Goal: Task Accomplishment & Management: Manage account settings

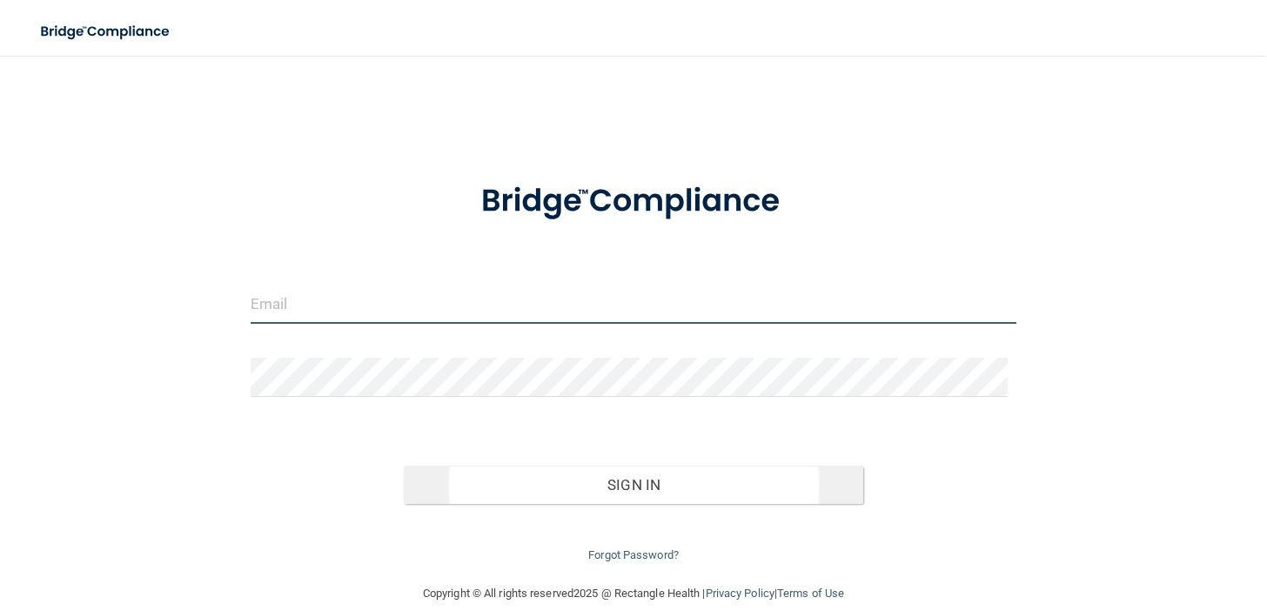
type input "[PERSON_NAME][EMAIL_ADDRESS][DOMAIN_NAME]"
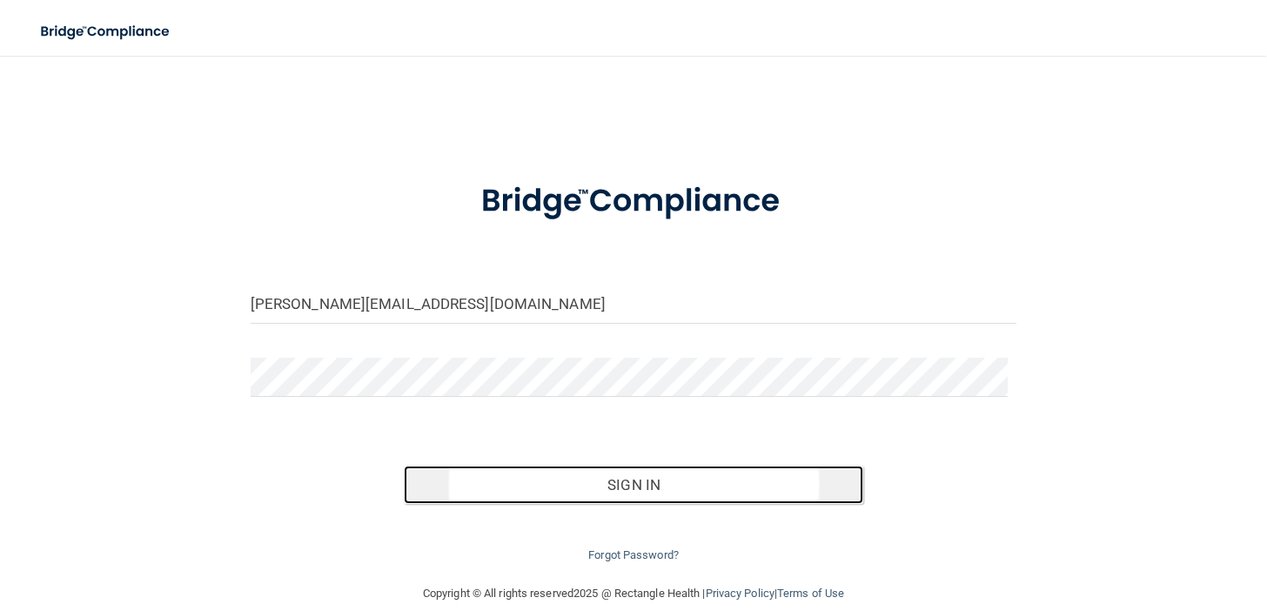
click at [631, 481] on button "Sign In" at bounding box center [634, 485] width 460 height 38
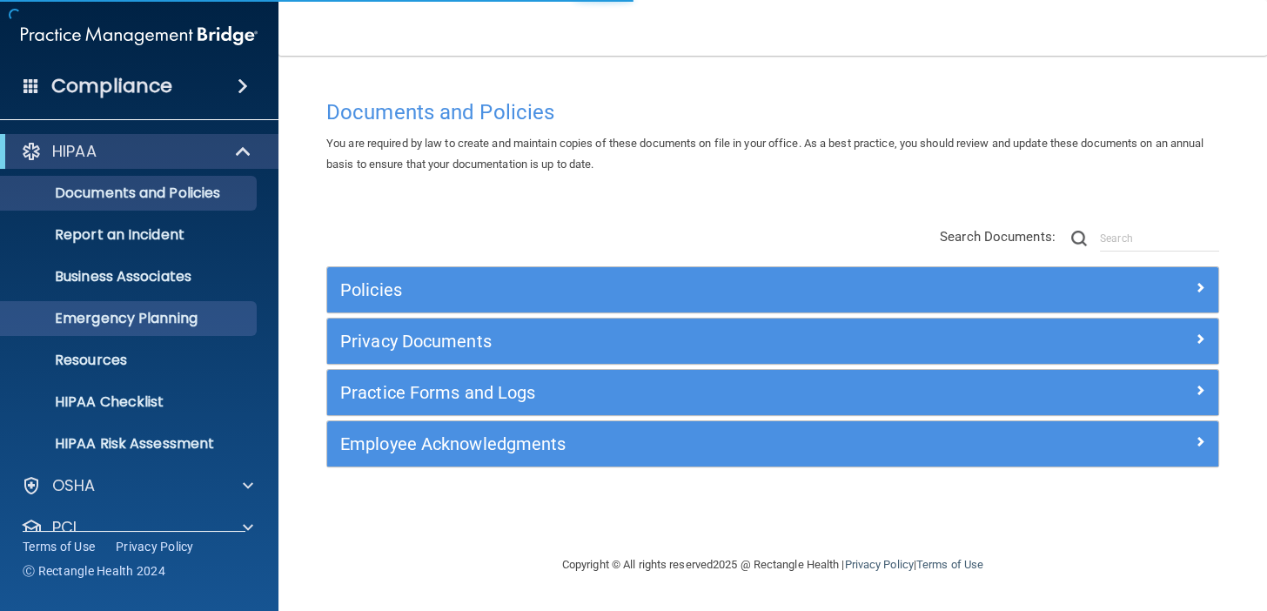
scroll to position [111, 0]
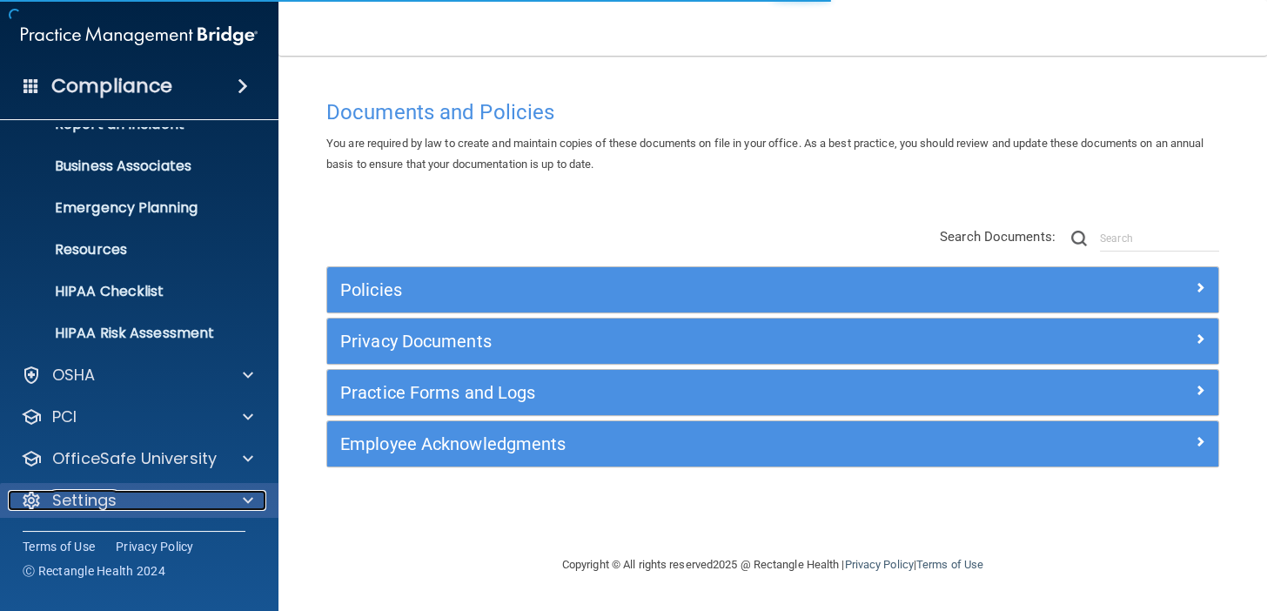
click at [109, 493] on p "Settings" at bounding box center [84, 500] width 64 height 21
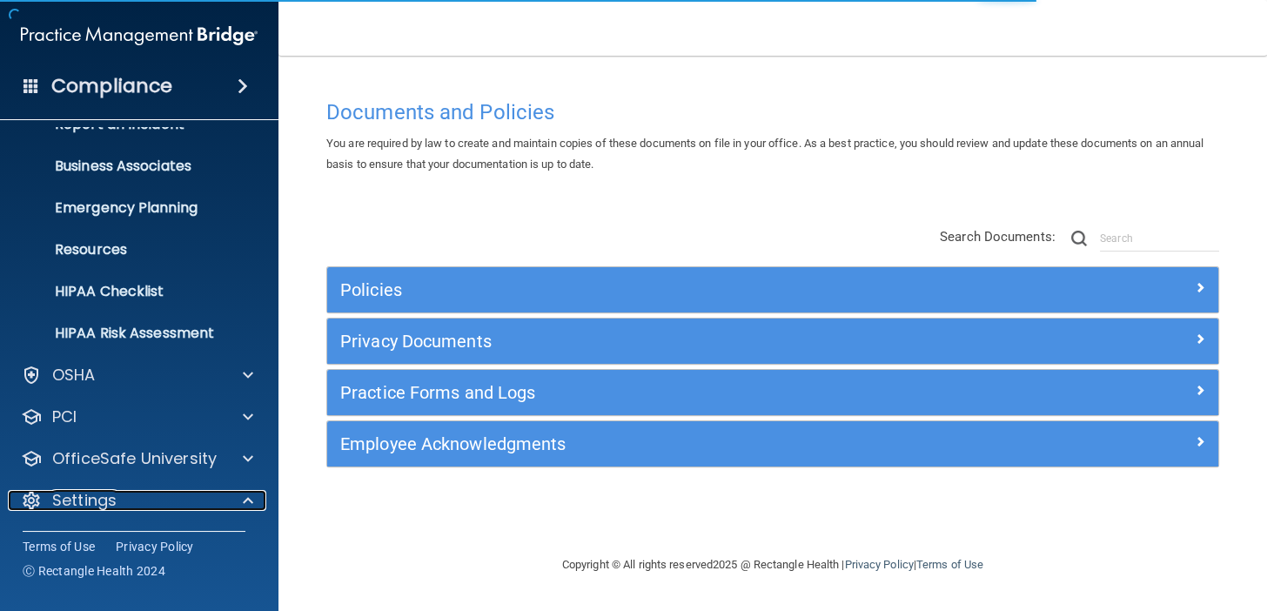
scroll to position [278, 0]
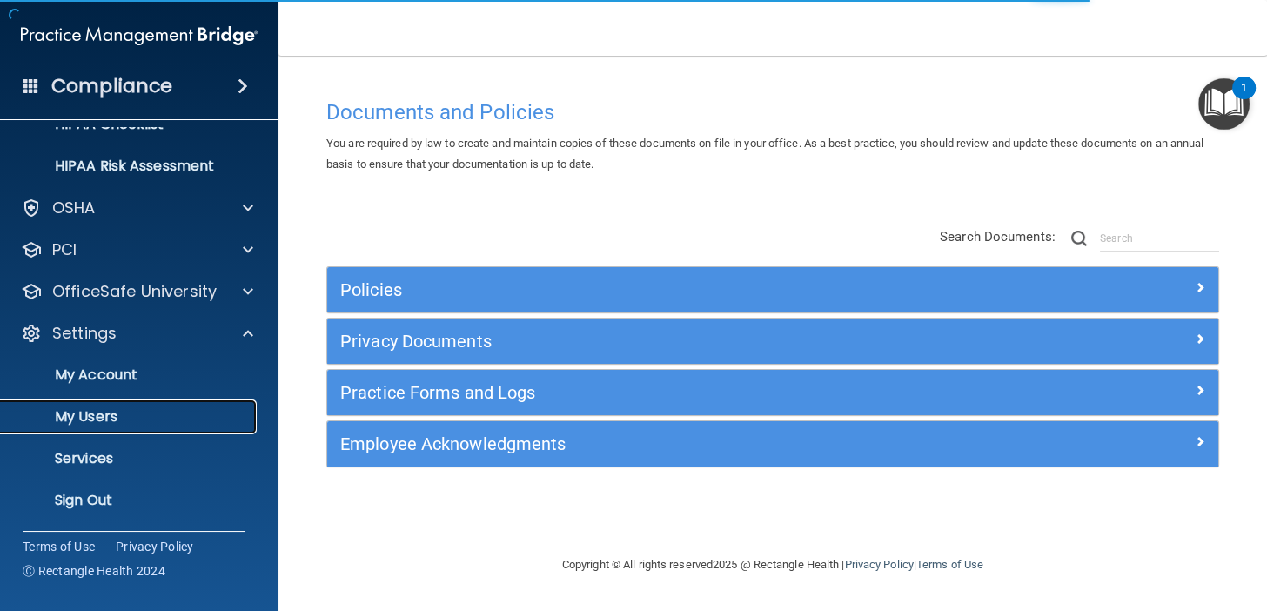
drag, startPoint x: 118, startPoint y: 417, endPoint x: 79, endPoint y: 405, distance: 41.0
click at [118, 417] on p "My Users" at bounding box center [130, 416] width 238 height 17
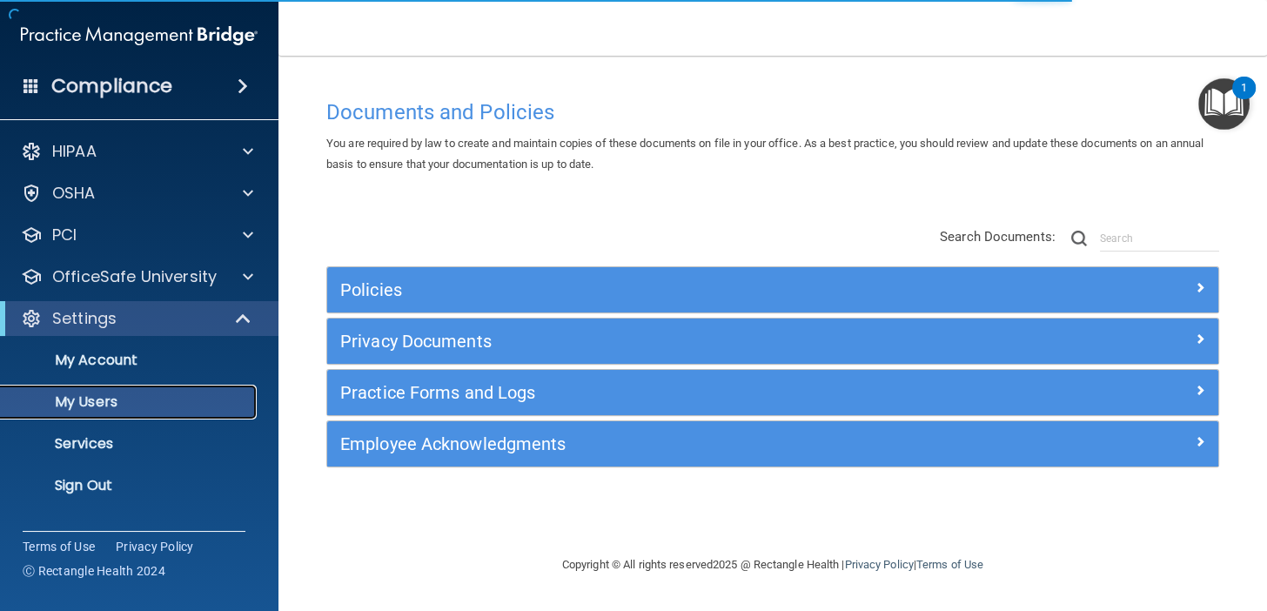
select select "20"
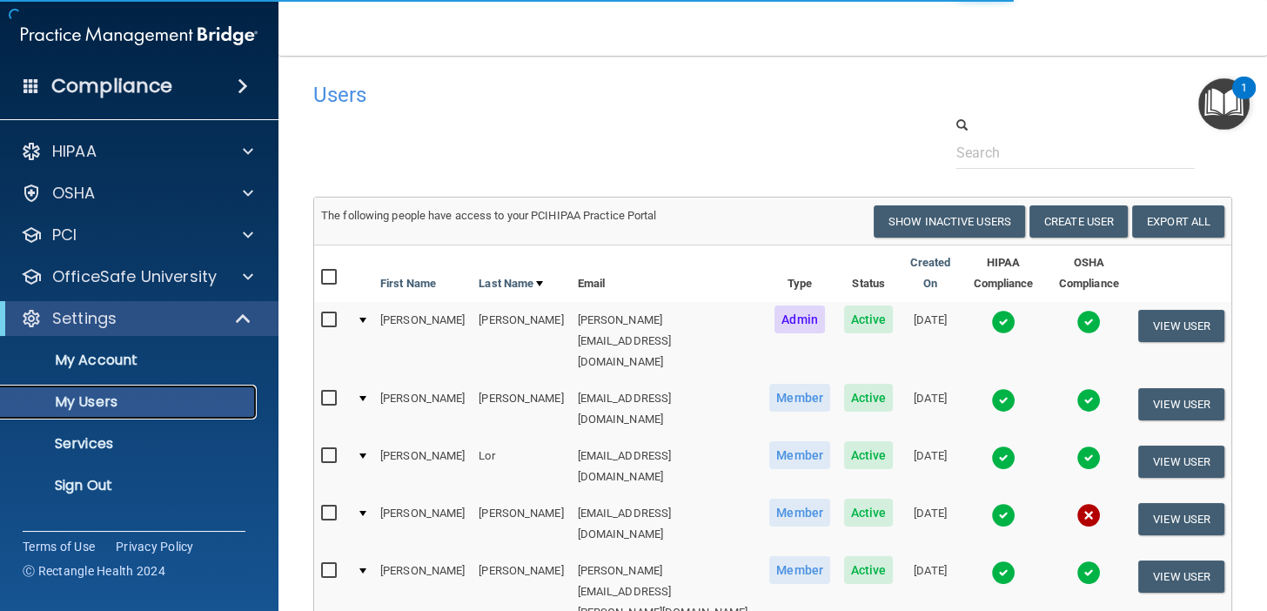
click at [83, 397] on p "My Users" at bounding box center [130, 401] width 238 height 17
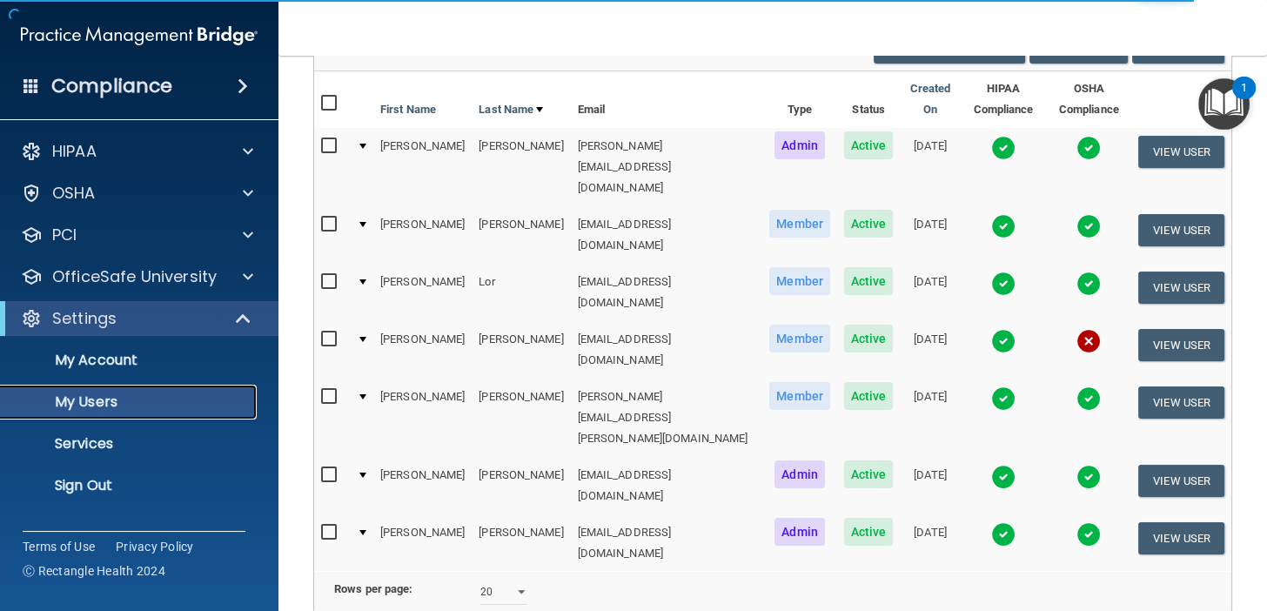
scroll to position [240, 0]
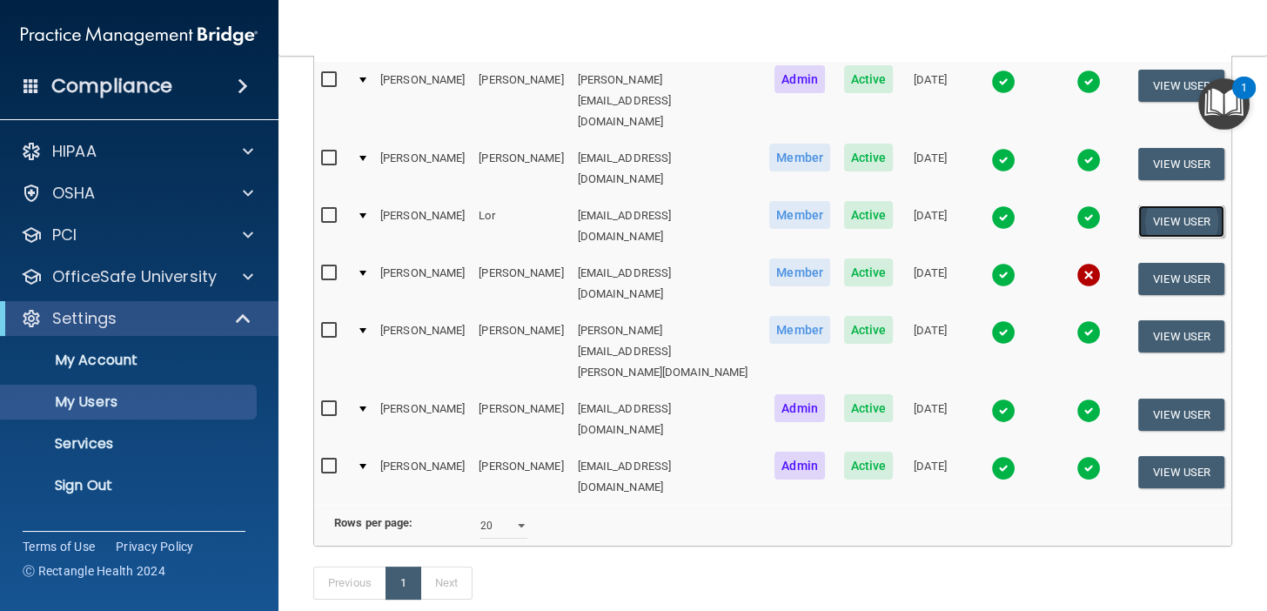
click at [1141, 205] on button "View User" at bounding box center [1181, 221] width 86 height 32
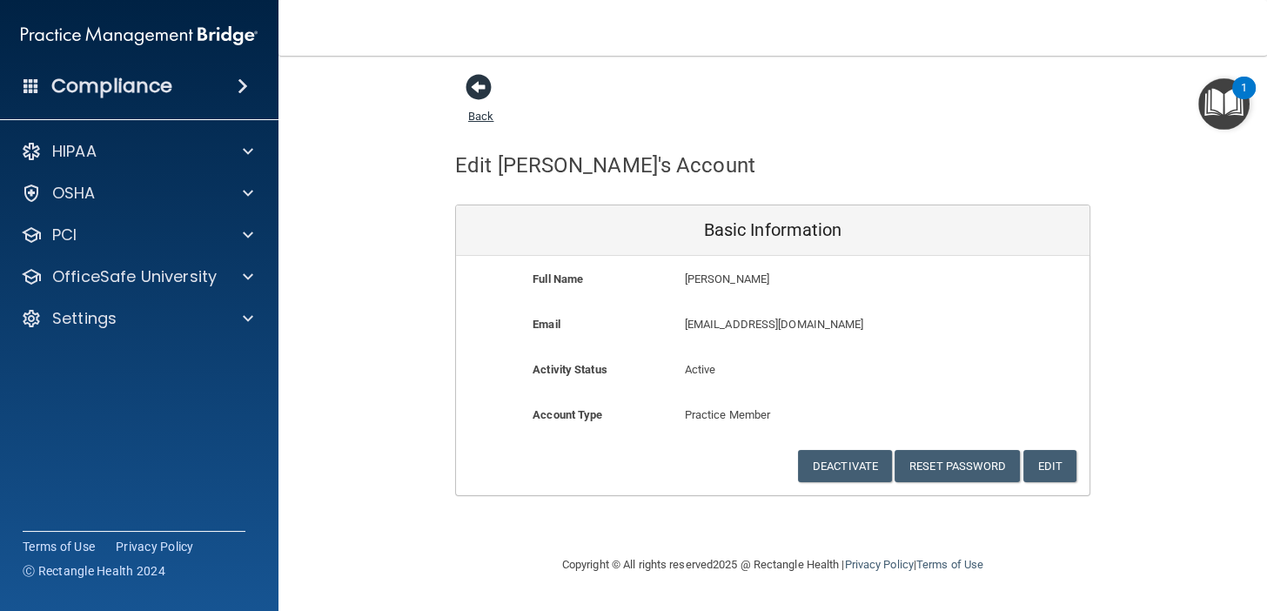
click at [482, 88] on span at bounding box center [479, 87] width 26 height 26
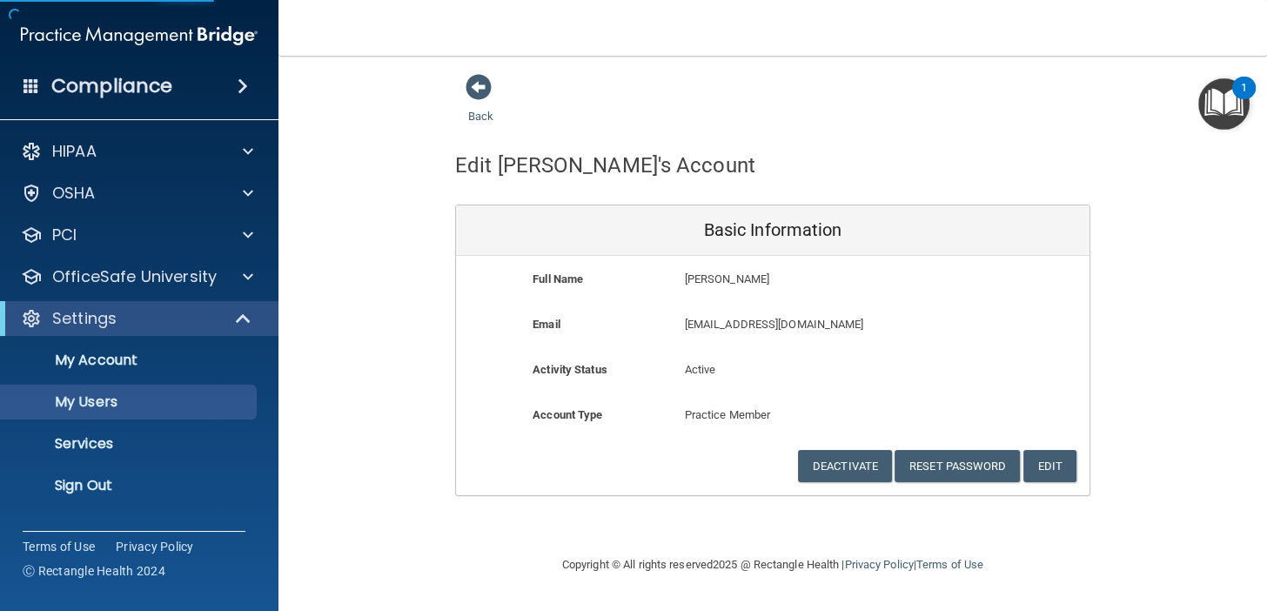
select select "20"
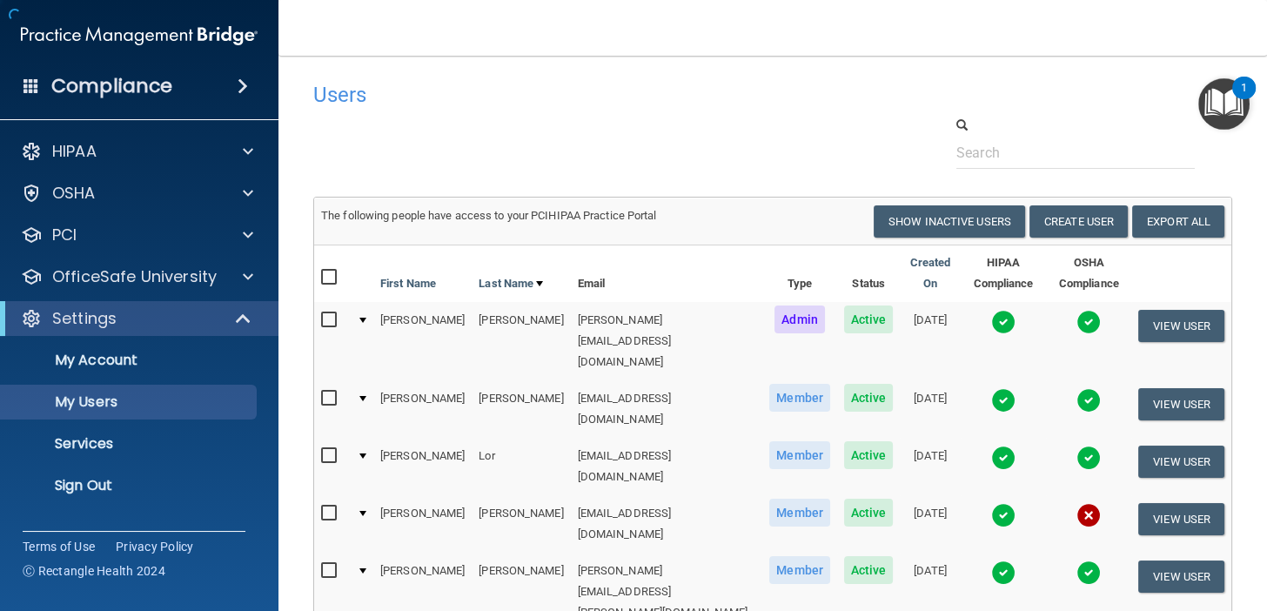
scroll to position [174, 0]
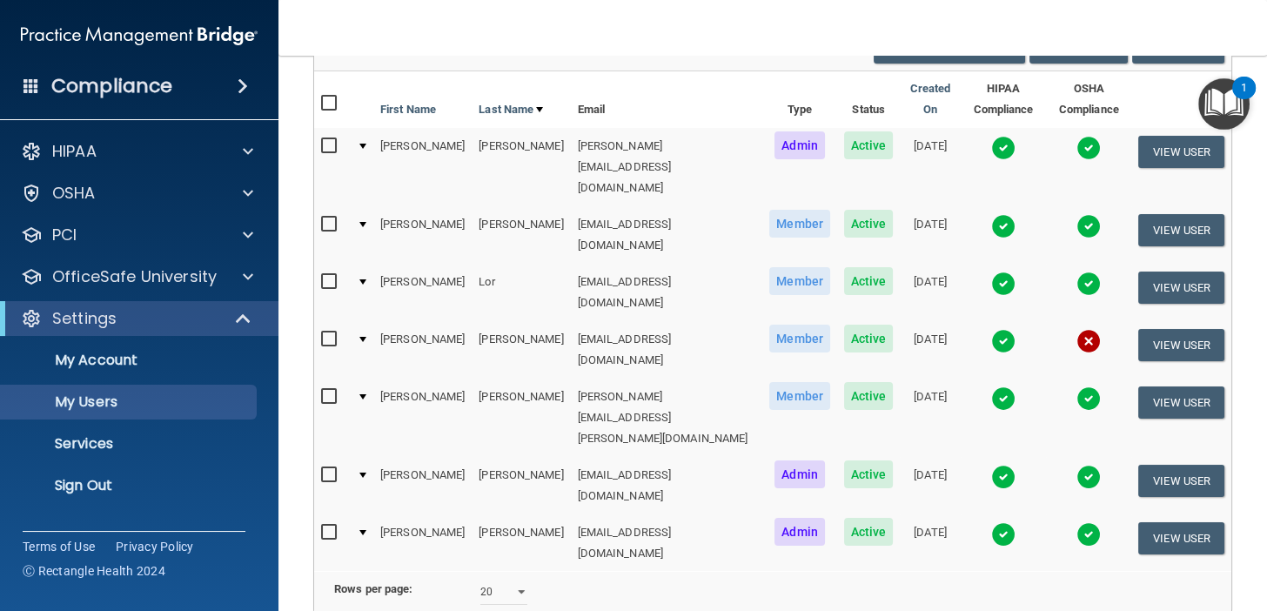
click at [321, 275] on input "checkbox" at bounding box center [331, 282] width 20 height 14
checkbox input "true"
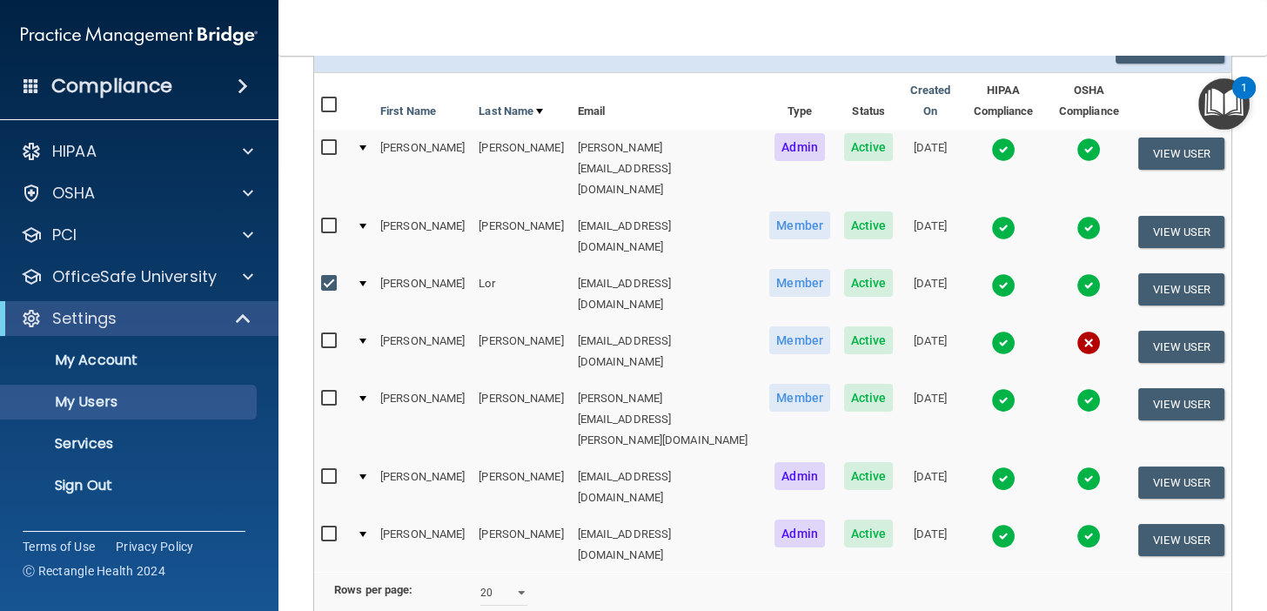
scroll to position [0, 0]
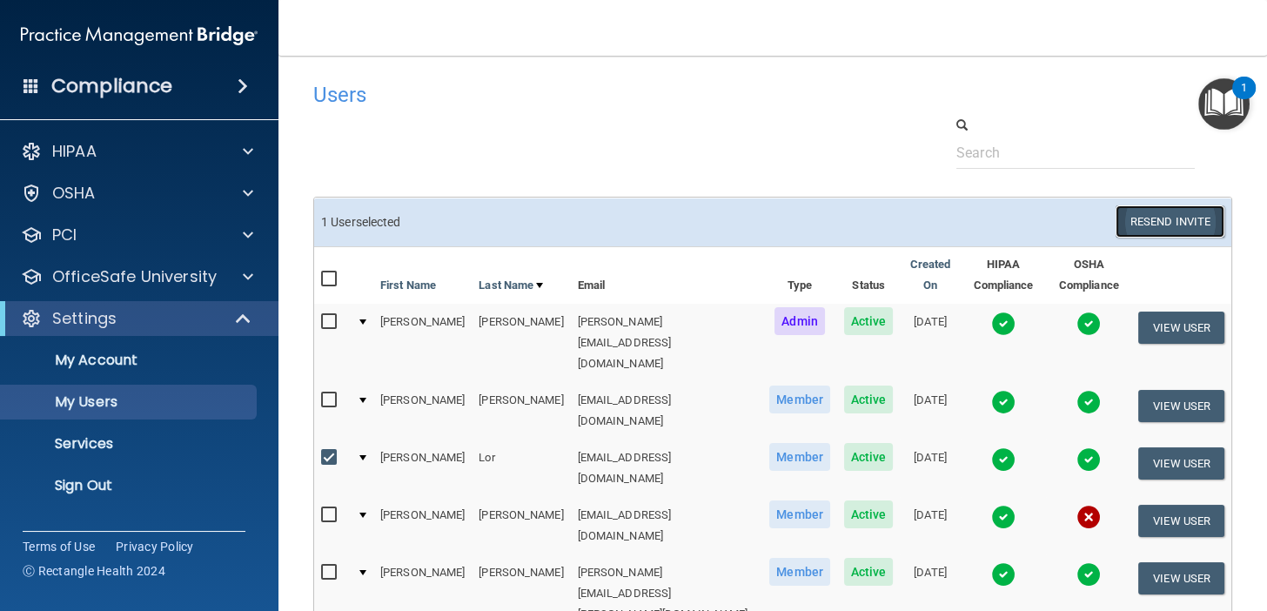
click at [1157, 220] on button "Resend Invite" at bounding box center [1170, 221] width 109 height 32
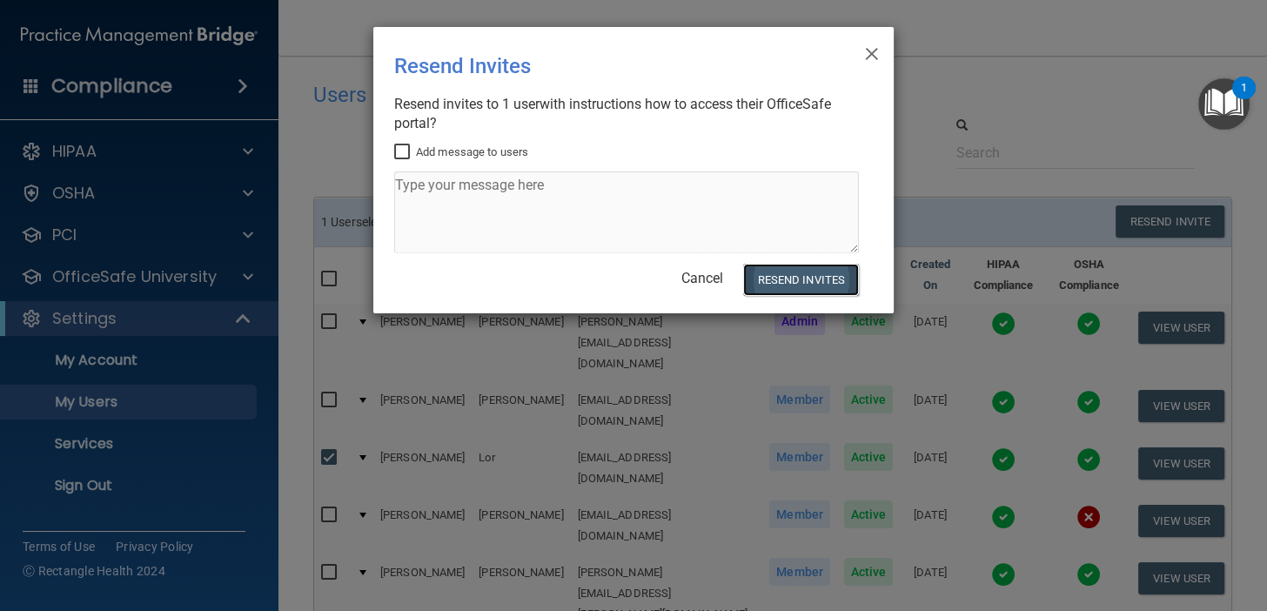
click at [814, 276] on button "Resend Invites" at bounding box center [801, 280] width 116 height 32
click at [874, 47] on span "×" at bounding box center [872, 51] width 16 height 35
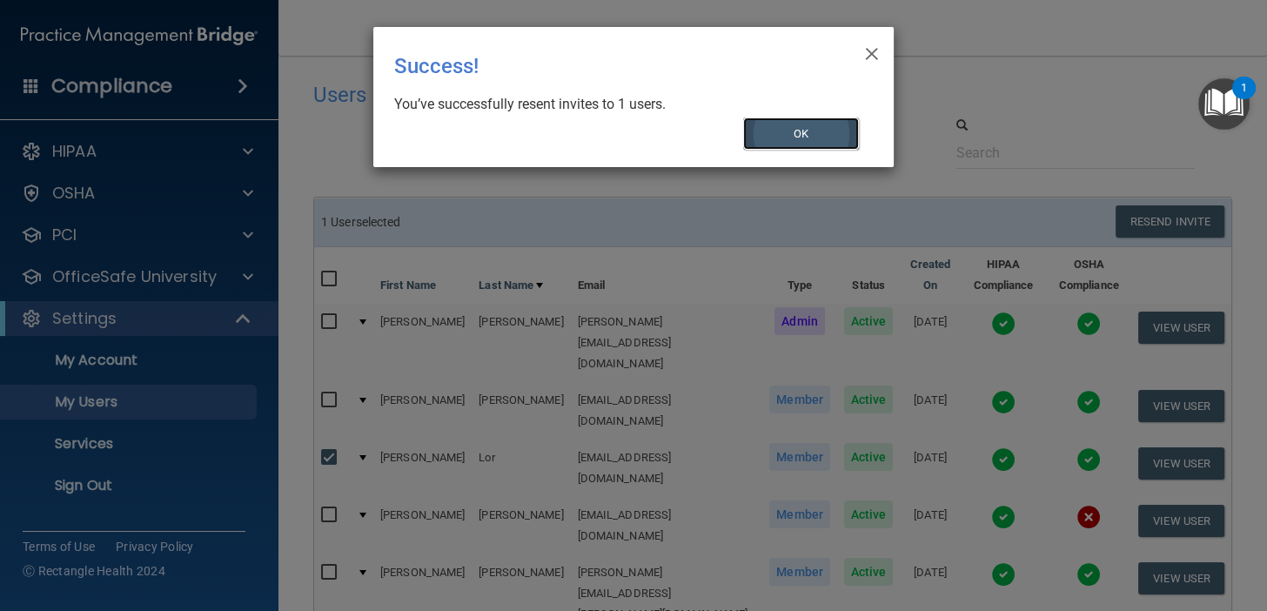
click at [797, 140] on button "OK" at bounding box center [801, 133] width 117 height 32
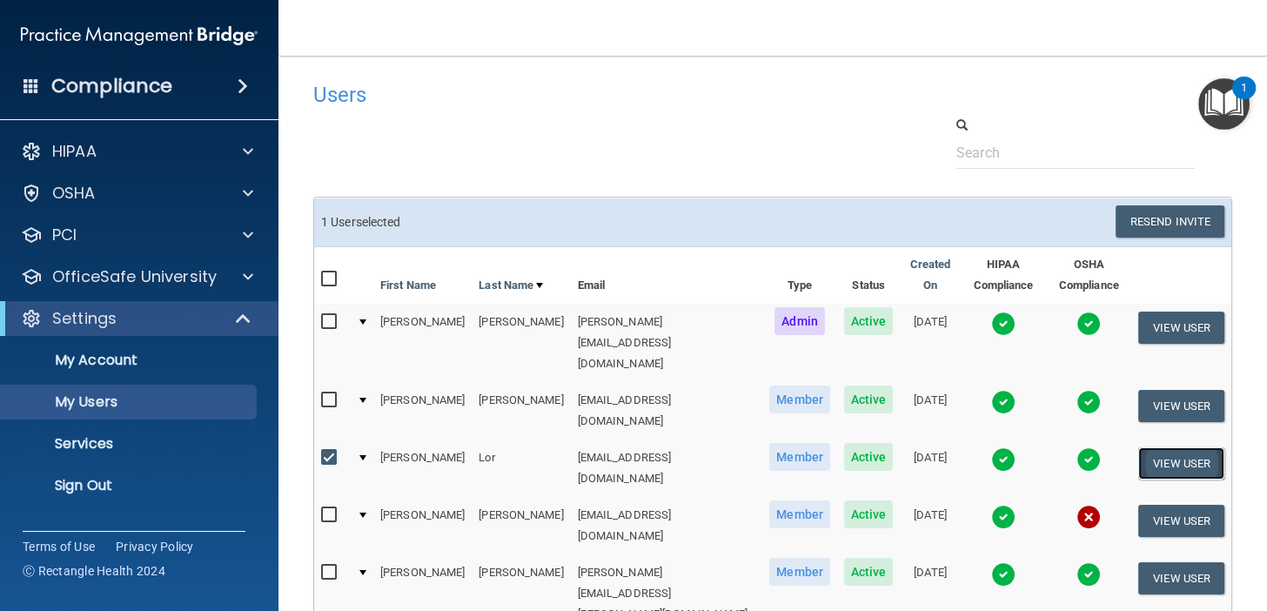
click at [1182, 447] on button "View User" at bounding box center [1181, 463] width 86 height 32
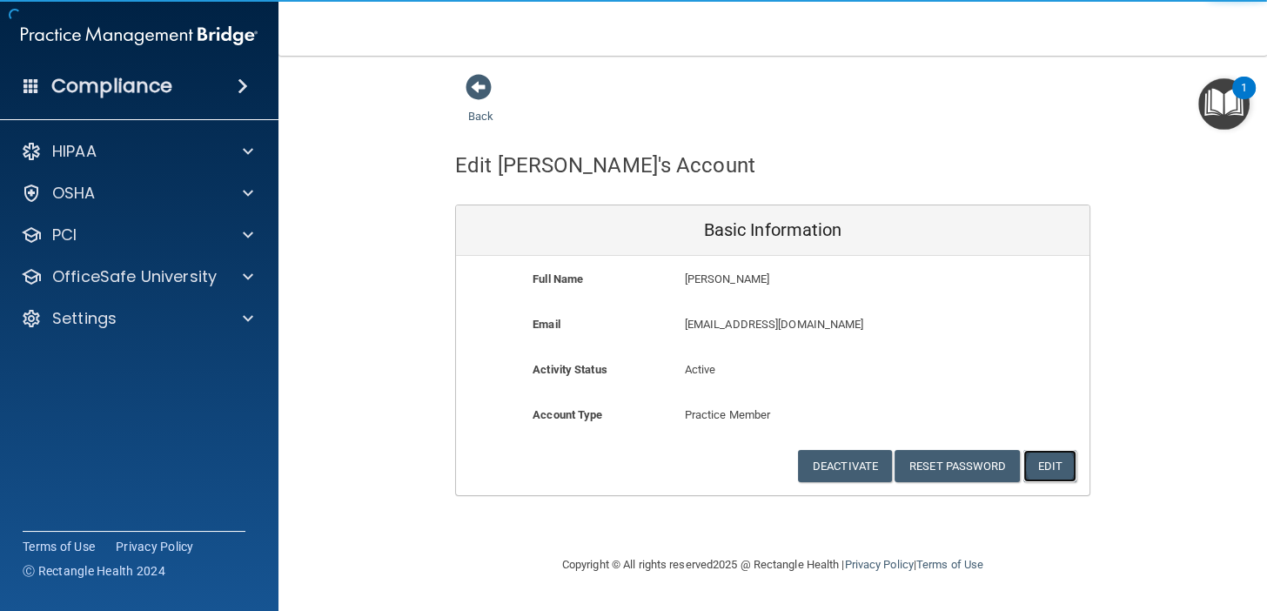
click at [1059, 470] on button "Edit" at bounding box center [1049, 466] width 53 height 32
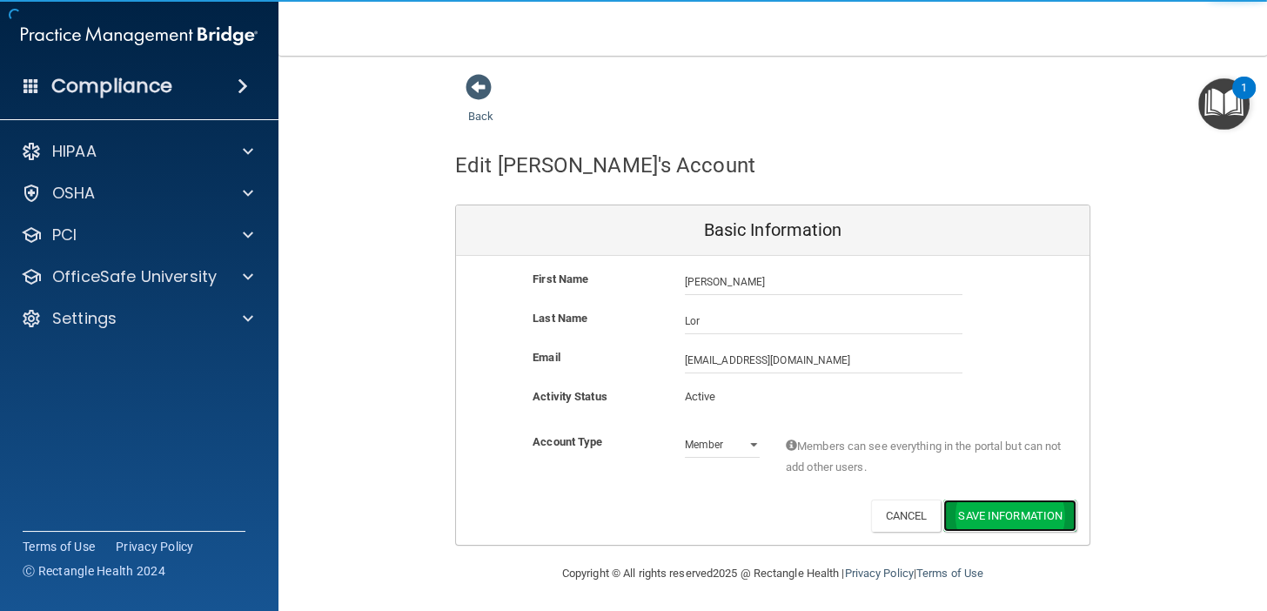
click at [1003, 514] on button "Save Information" at bounding box center [1009, 516] width 133 height 32
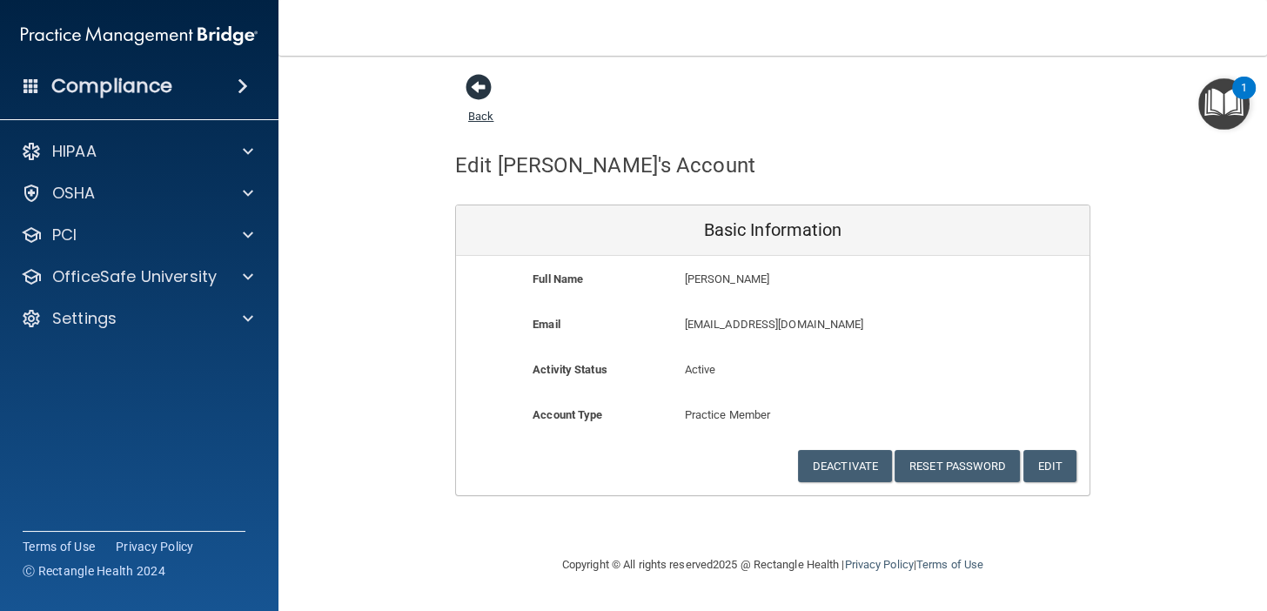
click at [473, 78] on span at bounding box center [479, 87] width 26 height 26
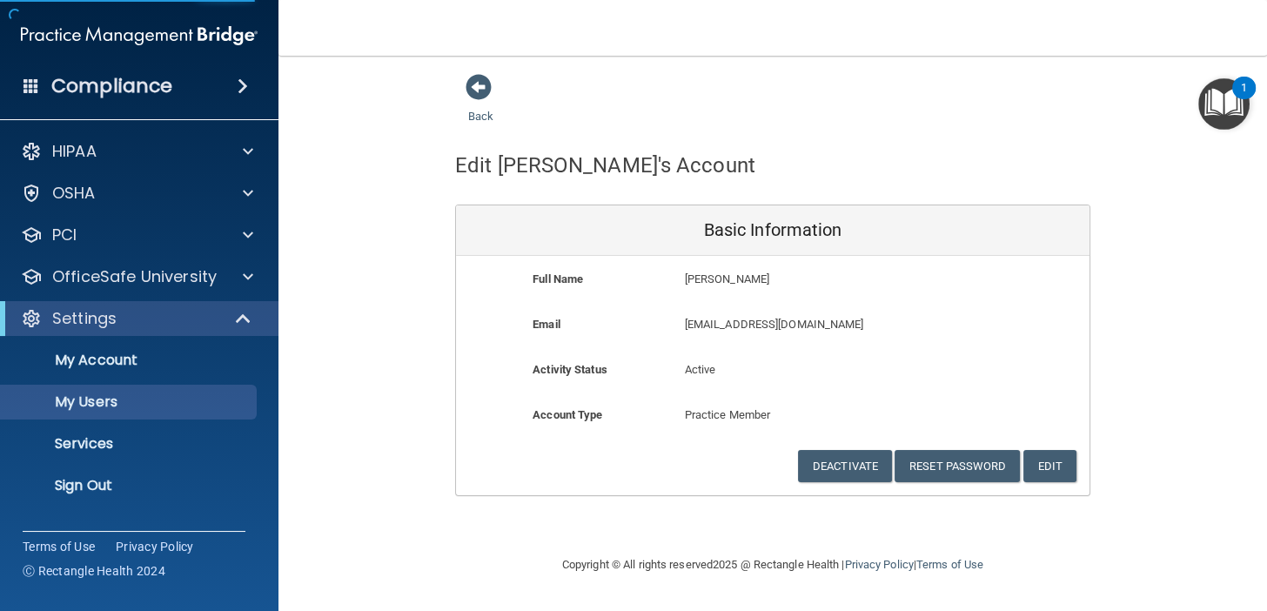
select select "20"
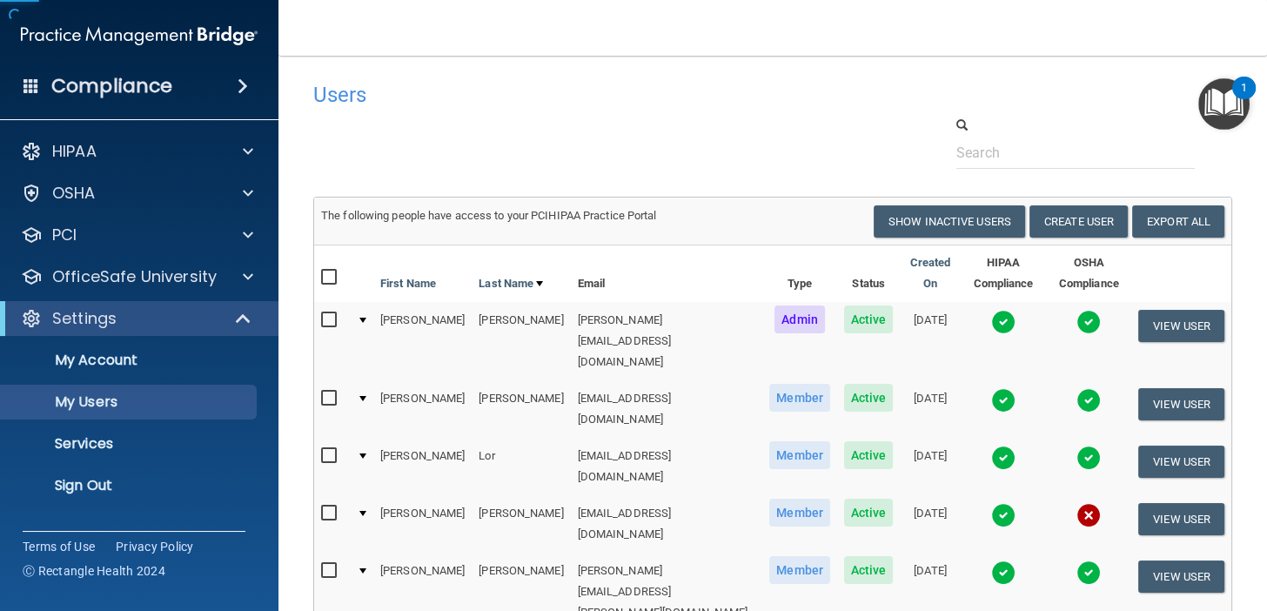
scroll to position [174, 0]
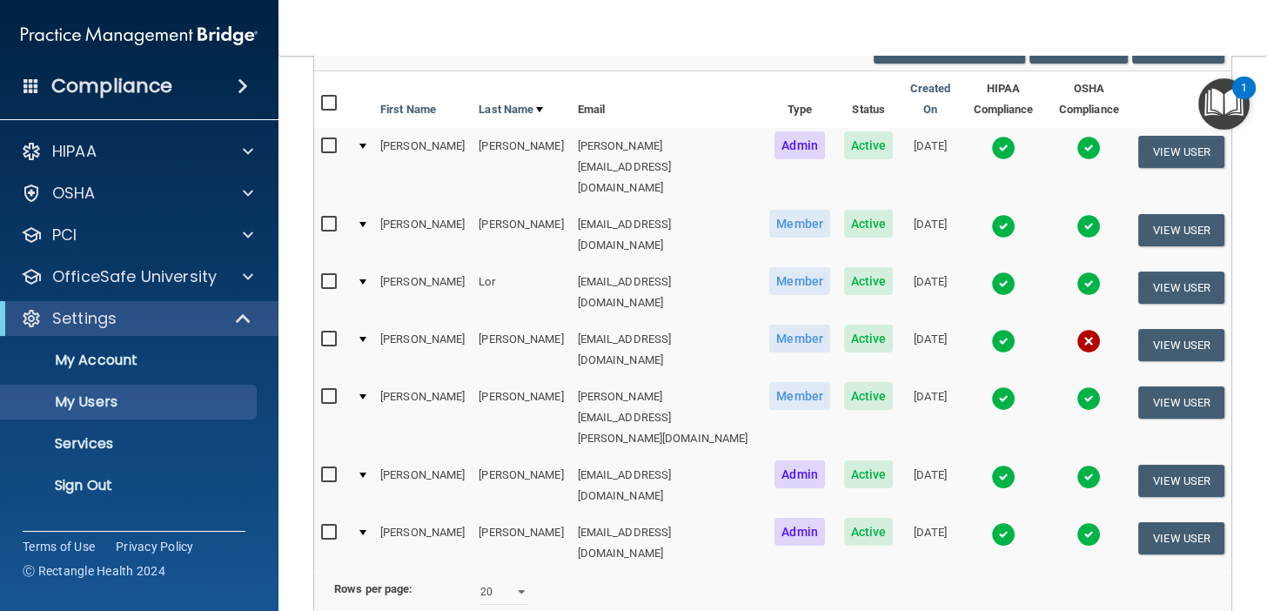
click at [991, 272] on img at bounding box center [1003, 284] width 24 height 24
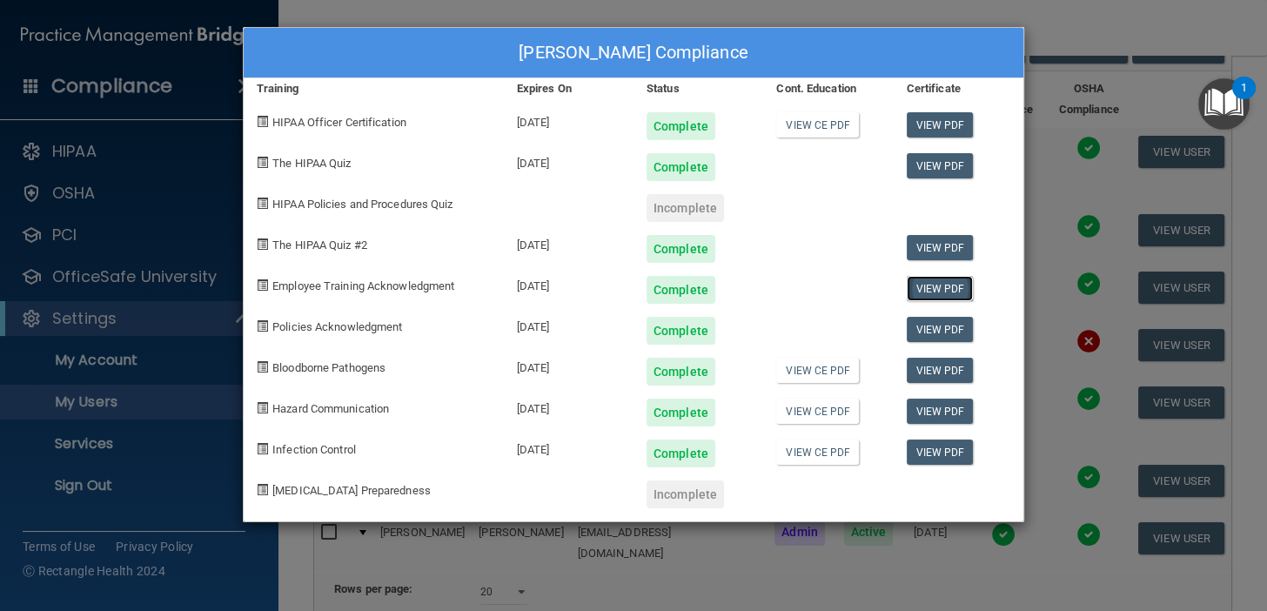
click at [945, 285] on link "View PDF" at bounding box center [940, 288] width 67 height 25
click at [1091, 37] on div "[PERSON_NAME] Compliance Training Expires On Status Cont. Education Certificate…" at bounding box center [633, 305] width 1267 height 611
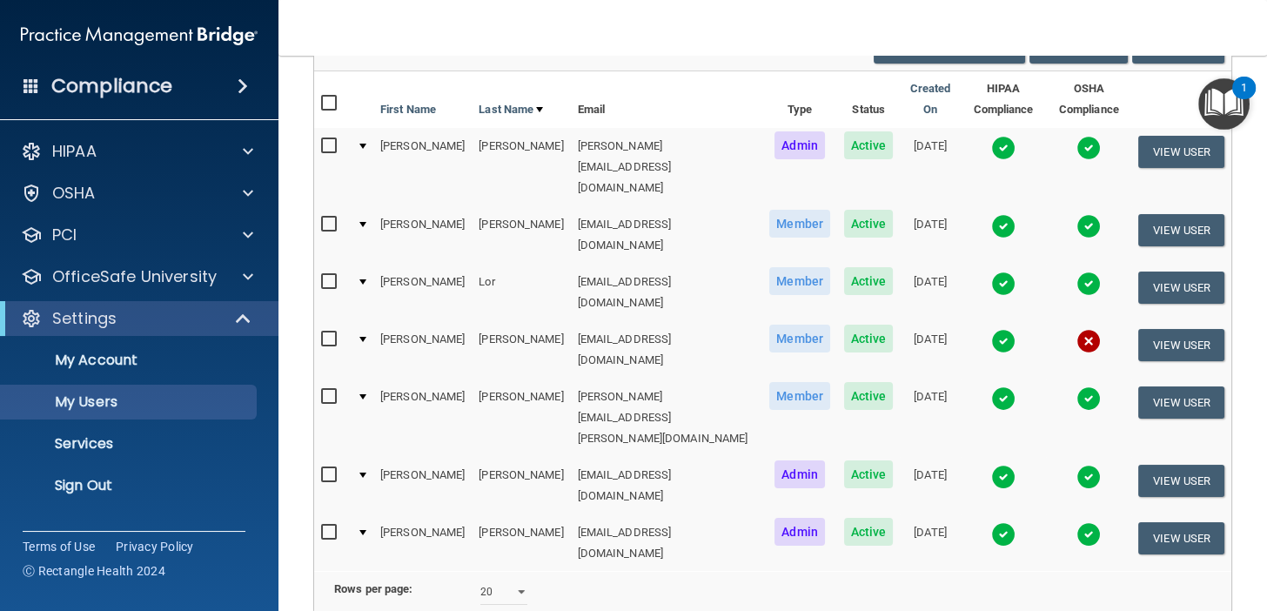
click at [134, 333] on div "Settings" at bounding box center [139, 318] width 278 height 35
click at [120, 405] on p "My Users" at bounding box center [130, 401] width 238 height 17
click at [991, 272] on img at bounding box center [1003, 284] width 24 height 24
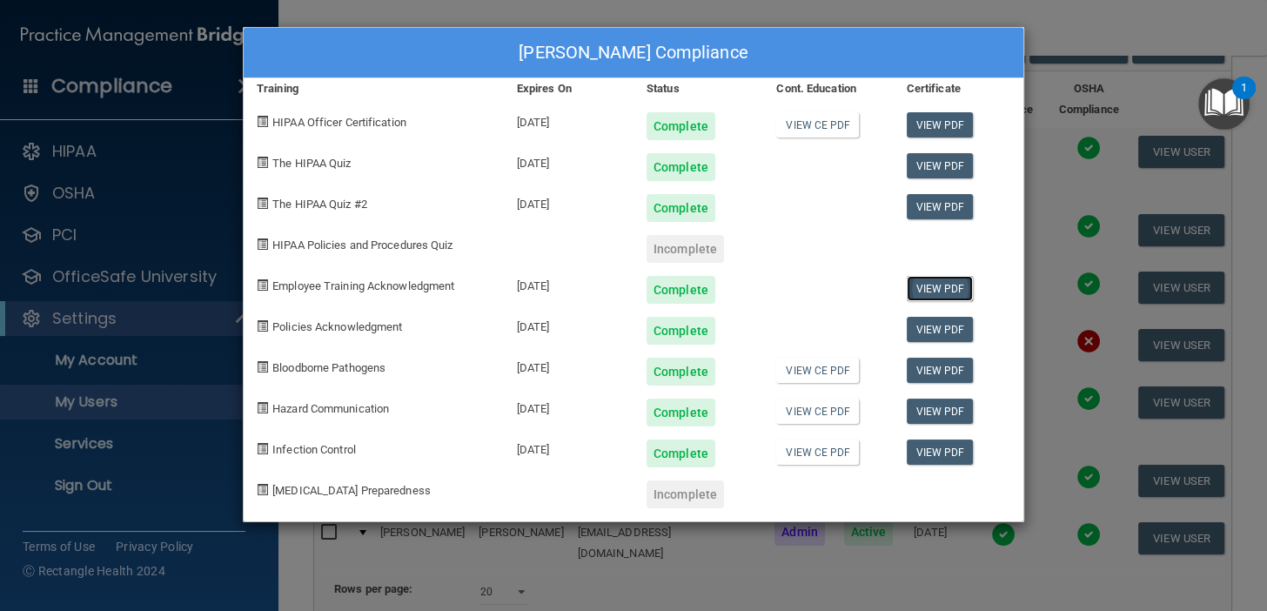
click at [956, 285] on link "View PDF" at bounding box center [940, 288] width 67 height 25
click at [939, 320] on link "View PDF" at bounding box center [940, 329] width 67 height 25
